Goal: Navigation & Orientation: Find specific page/section

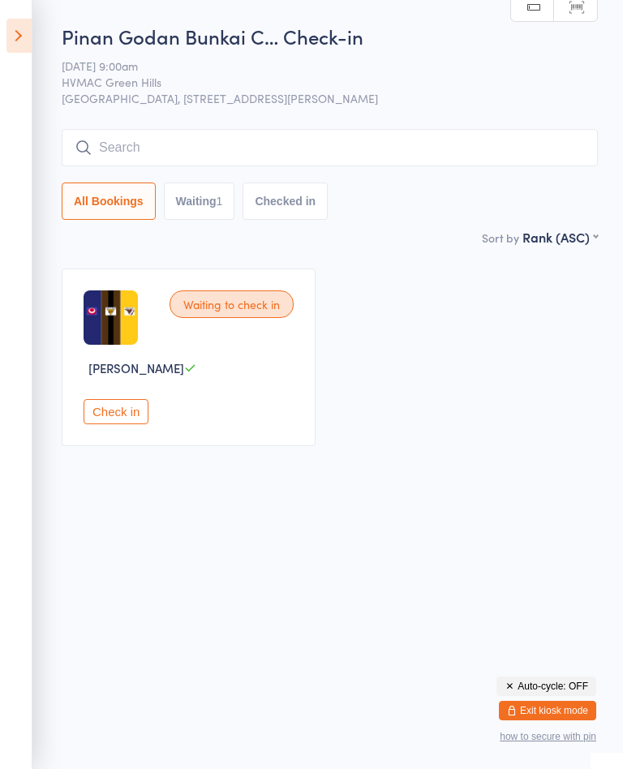
click at [576, 707] on button "Exit kiosk mode" at bounding box center [547, 710] width 97 height 19
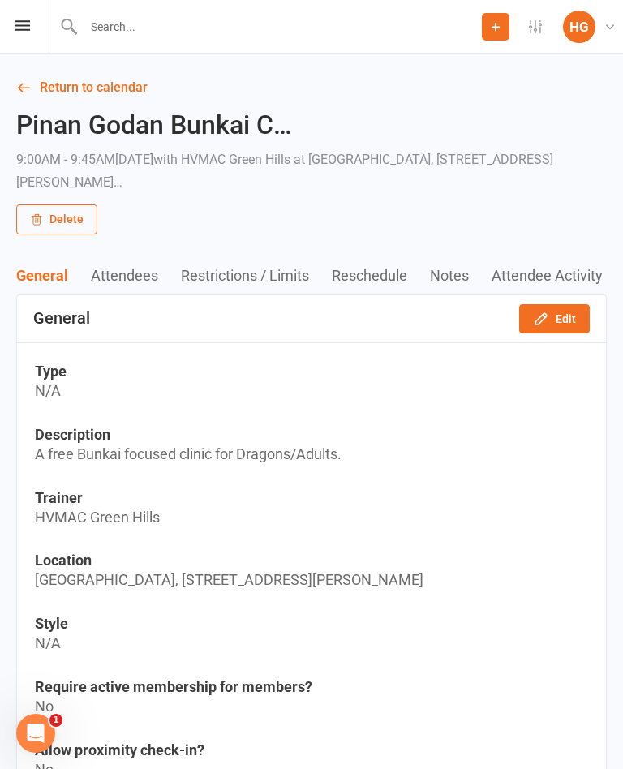
click at [27, 24] on icon at bounding box center [22, 25] width 15 height 11
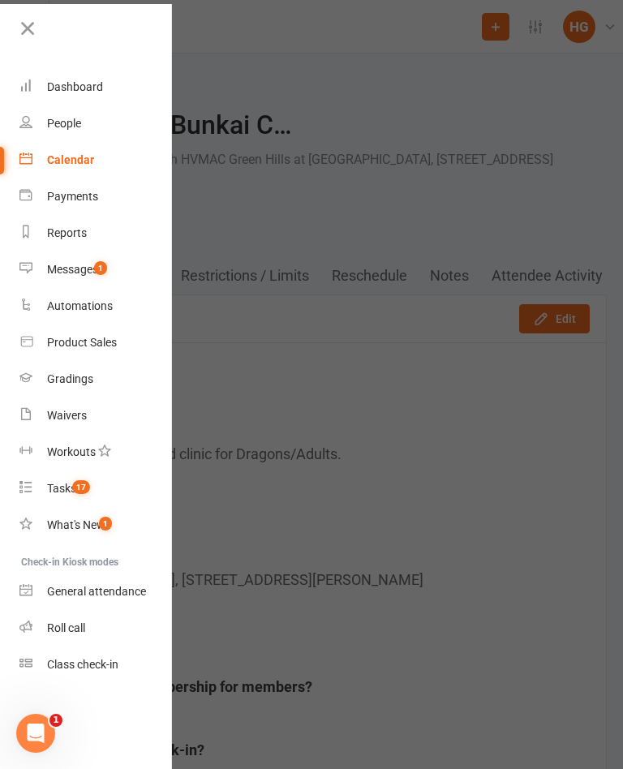
click at [71, 88] on div "Dashboard" at bounding box center [75, 86] width 56 height 13
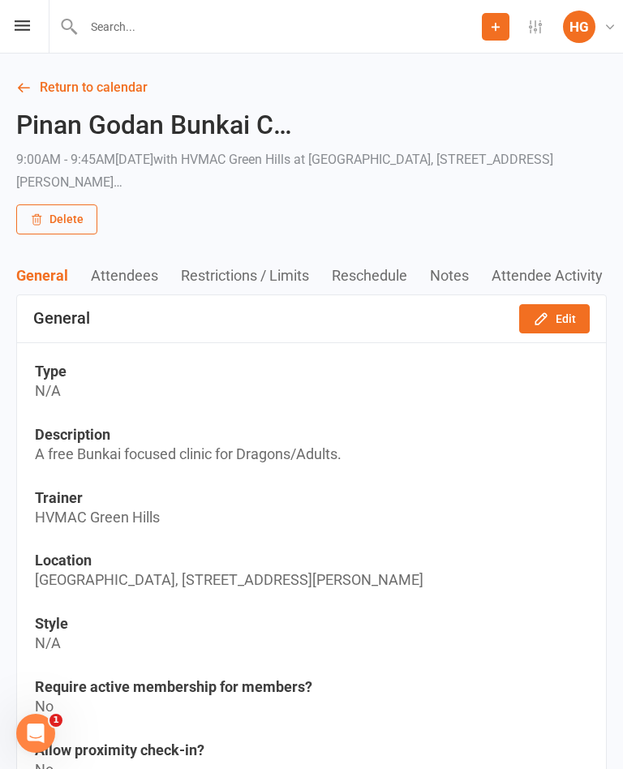
click at [66, 79] on link "Return to calendar" at bounding box center [311, 87] width 590 height 23
